Goal: Information Seeking & Learning: Learn about a topic

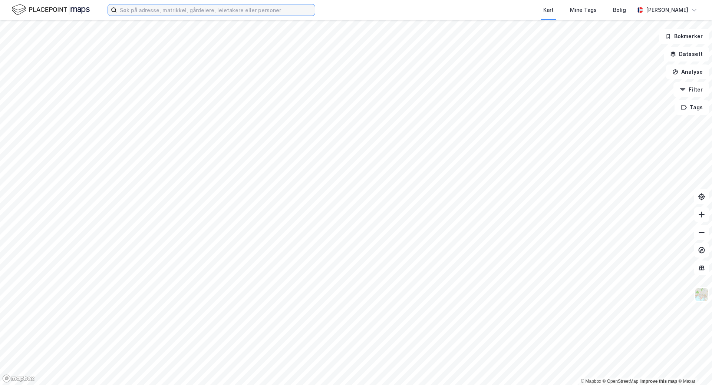
click at [173, 12] on input at bounding box center [216, 9] width 198 height 11
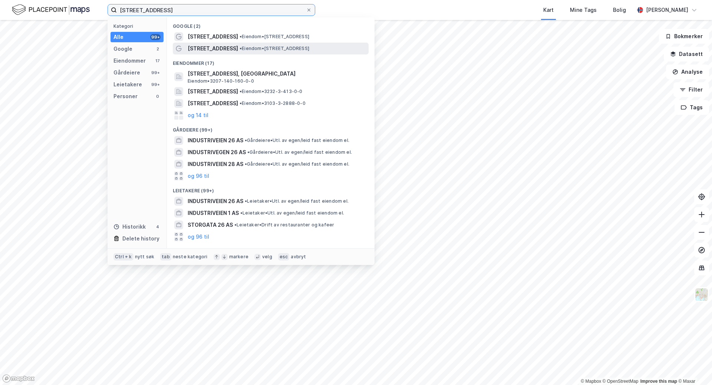
type input "[STREET_ADDRESS]"
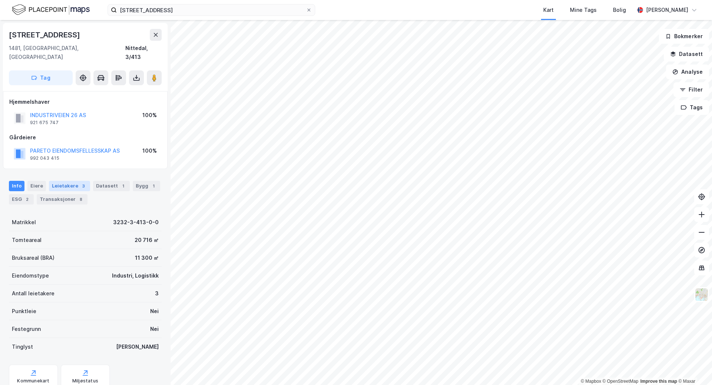
click at [74, 181] on div "Leietakere 3" at bounding box center [69, 186] width 41 height 10
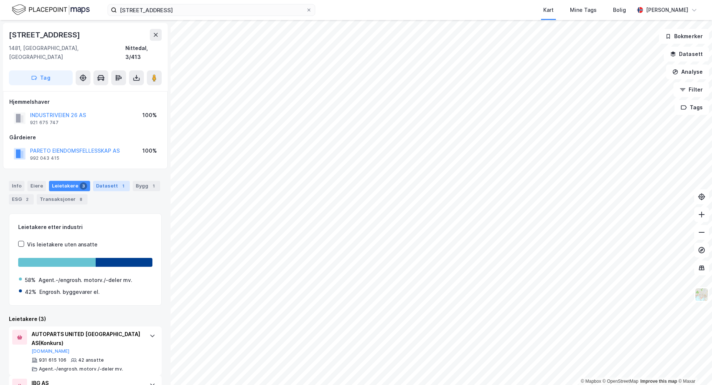
scroll to position [70, 0]
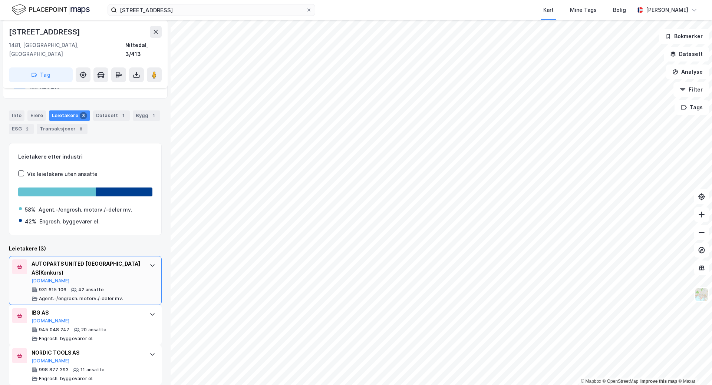
click at [131, 228] on div "AUTOPARTS UNITED NORWAY AS (Konkurs)" at bounding box center [87, 269] width 111 height 18
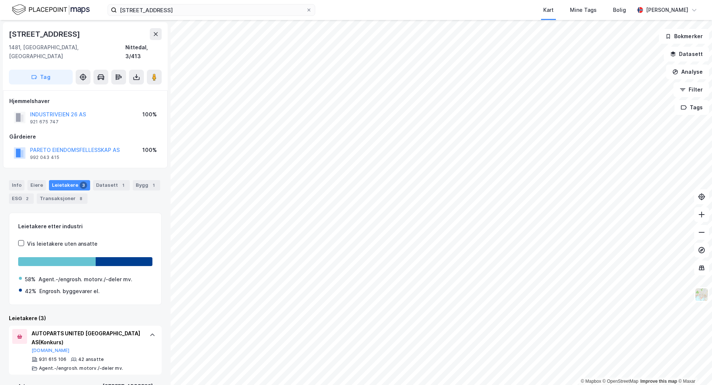
scroll to position [0, 0]
click at [135, 181] on div "Bygg 1" at bounding box center [146, 186] width 27 height 10
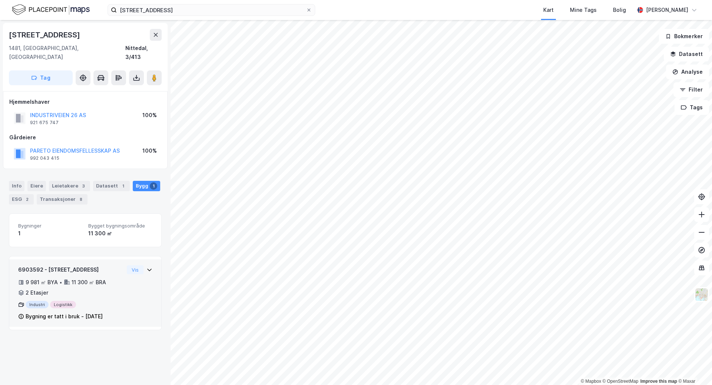
click at [146, 228] on icon at bounding box center [149, 270] width 6 height 6
